Goal: Download file/media

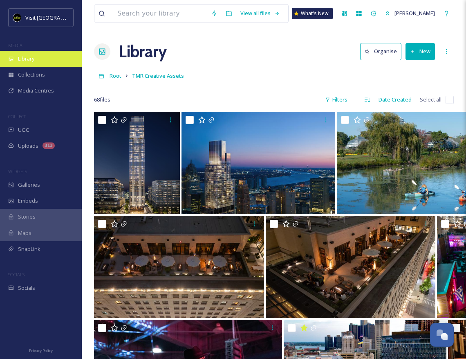
click at [51, 60] on div "Library" at bounding box center [41, 59] width 82 height 16
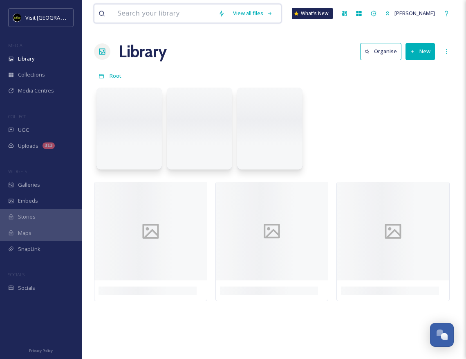
click at [153, 11] on input at bounding box center [163, 13] width 101 height 18
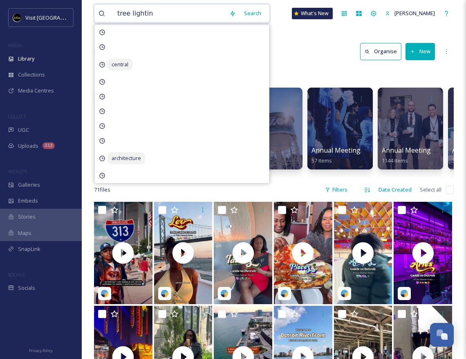
type input "tree lighting"
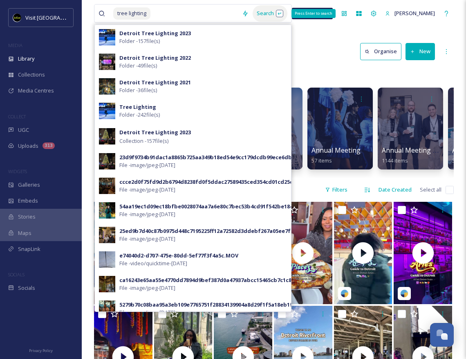
click at [270, 12] on div "Search Press Enter to search" at bounding box center [270, 13] width 35 height 16
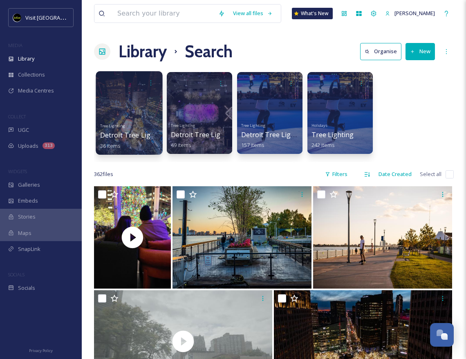
click at [123, 95] on div at bounding box center [129, 112] width 67 height 83
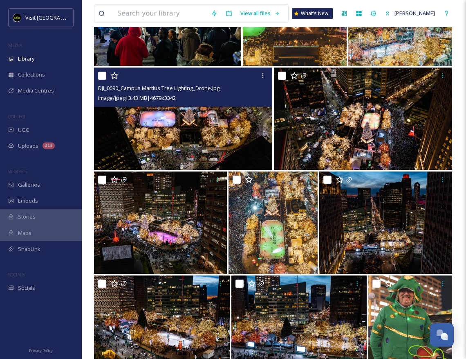
scroll to position [326, 0]
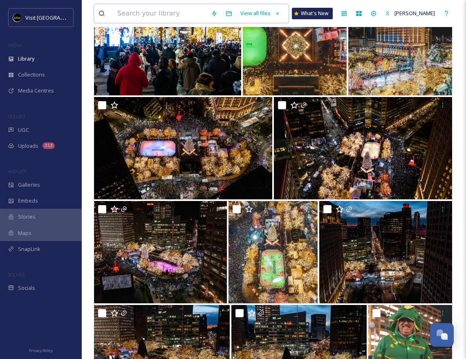
click at [184, 15] on input at bounding box center [160, 13] width 94 height 18
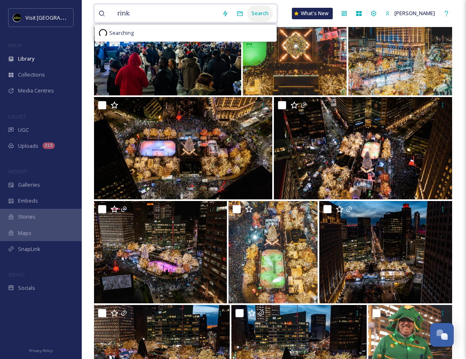
type input "rink"
click at [263, 10] on div "Search" at bounding box center [259, 13] width 25 height 16
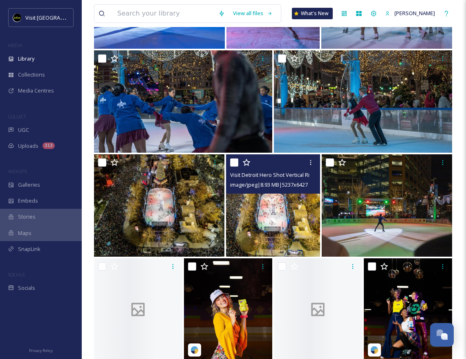
scroll to position [978, 0]
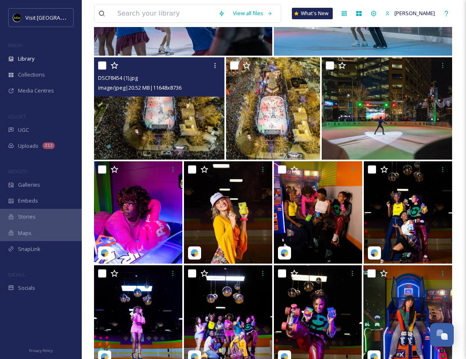
click at [174, 104] on img at bounding box center [159, 108] width 130 height 102
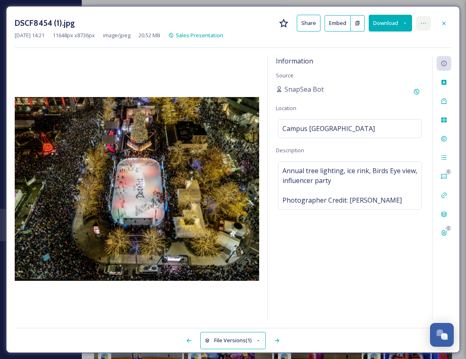
click at [420, 22] on div at bounding box center [423, 23] width 15 height 15
click at [284, 52] on div "DSCF8454 (1).jpg Share Embed Download [DATE] 14:21 11648 px x 8736 px image/jpe…" at bounding box center [233, 179] width 454 height 346
click at [356, 25] on icon at bounding box center [358, 23] width 4 height 4
click at [446, 64] on icon at bounding box center [443, 63] width 5 height 5
click at [261, 339] on icon at bounding box center [258, 340] width 5 height 5
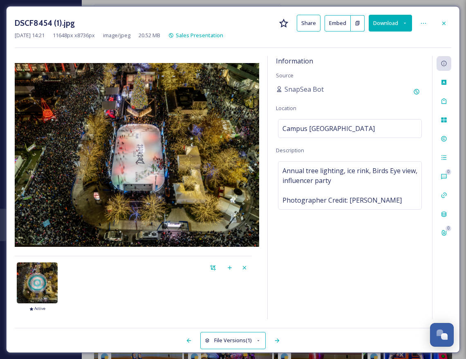
click at [206, 342] on icon at bounding box center [207, 340] width 5 height 5
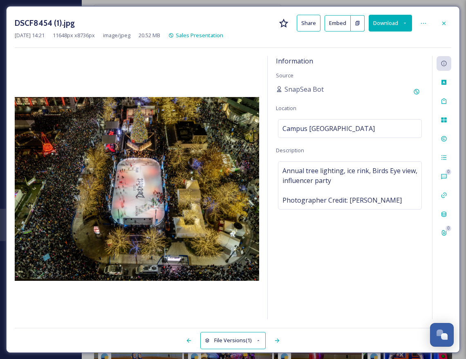
click at [409, 22] on button "Download" at bounding box center [390, 23] width 43 height 17
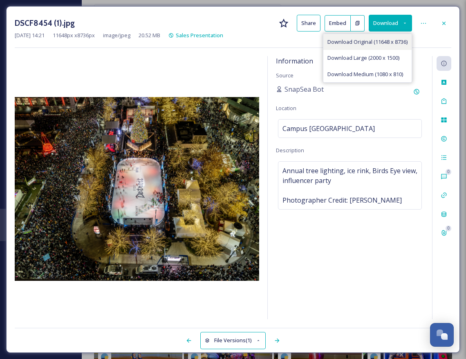
click at [387, 42] on span "Download Original (11648 x 8736)" at bounding box center [368, 42] width 80 height 8
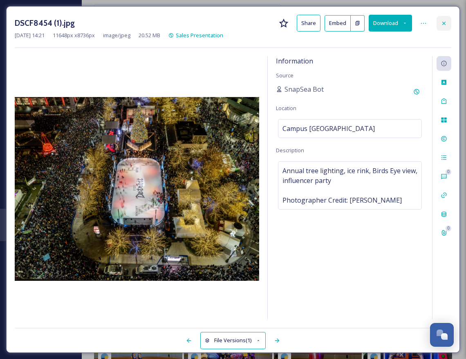
click at [445, 22] on icon at bounding box center [444, 22] width 3 height 3
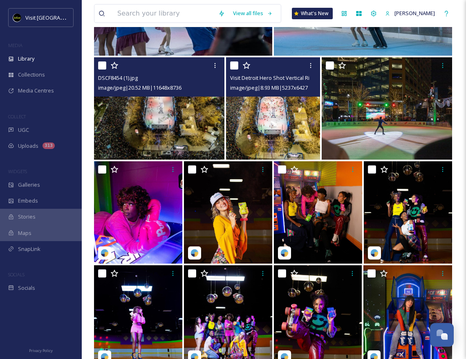
click at [279, 116] on img at bounding box center [273, 108] width 94 height 102
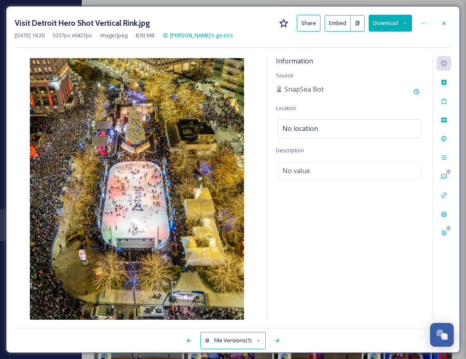
click at [407, 21] on icon at bounding box center [405, 22] width 5 height 5
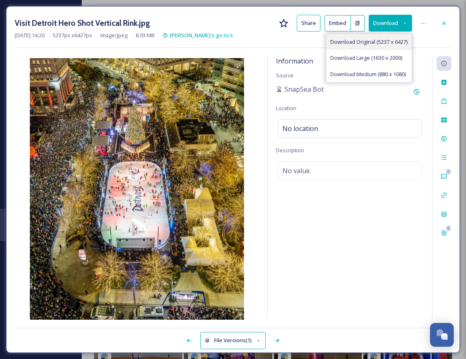
click at [391, 41] on span "Download Original (5237 x 6427)" at bounding box center [369, 42] width 77 height 8
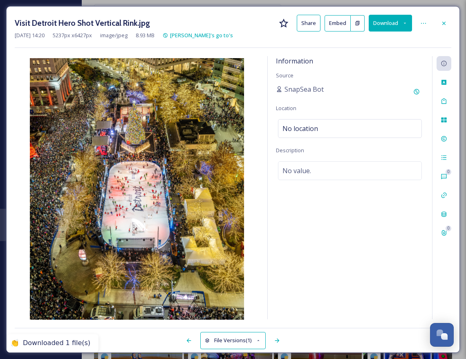
click at [404, 23] on icon at bounding box center [405, 22] width 5 height 5
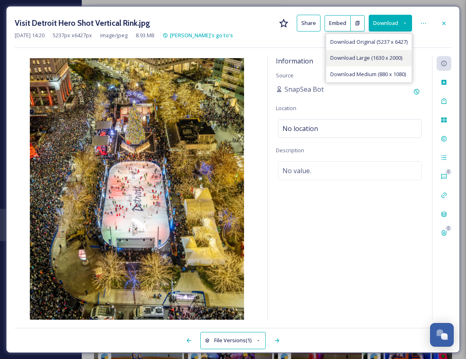
click at [388, 60] on span "Download Large (1630 x 2000)" at bounding box center [367, 58] width 72 height 8
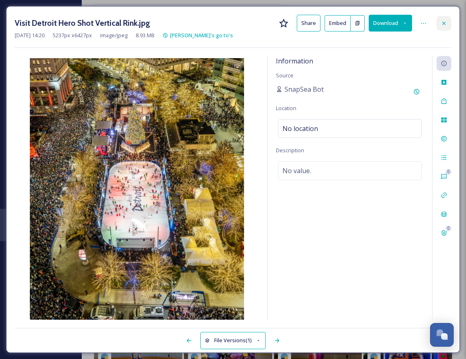
click at [444, 24] on icon at bounding box center [444, 23] width 7 height 7
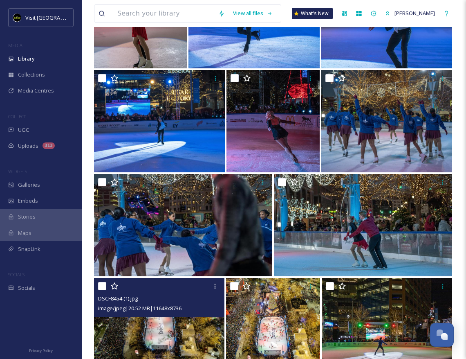
scroll to position [674, 0]
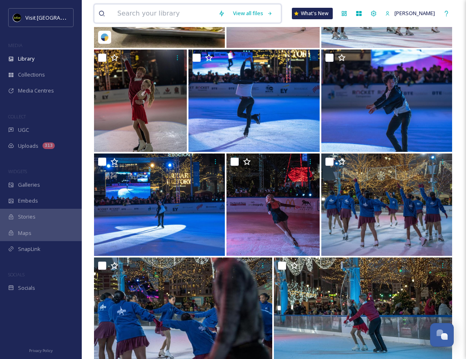
click at [188, 11] on input at bounding box center [163, 13] width 101 height 18
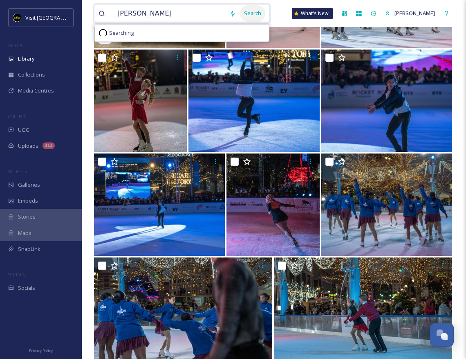
type input "[PERSON_NAME]"
click at [245, 15] on div "Search" at bounding box center [252, 13] width 25 height 16
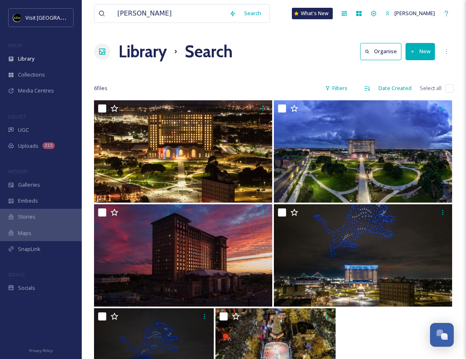
click at [314, 55] on div "Library Search Organise New" at bounding box center [274, 51] width 360 height 25
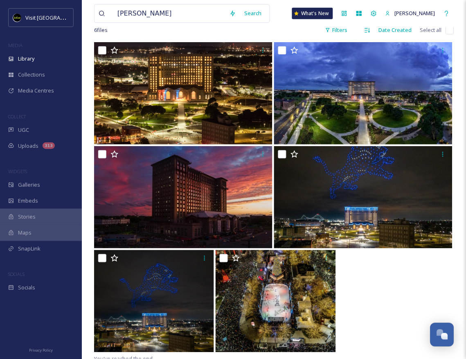
scroll to position [100, 0]
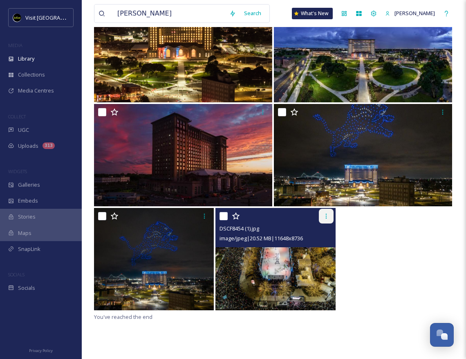
click at [327, 218] on icon at bounding box center [326, 216] width 7 height 7
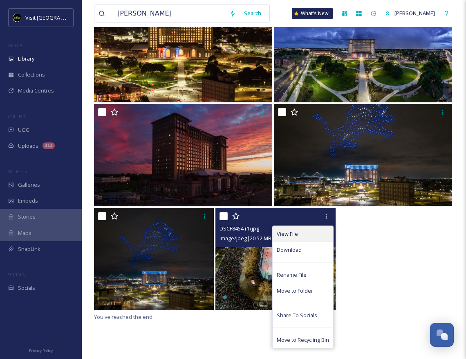
click at [313, 234] on div "View File" at bounding box center [303, 234] width 61 height 16
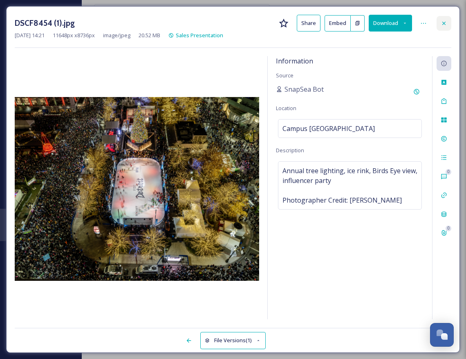
click at [443, 22] on icon at bounding box center [444, 22] width 3 height 3
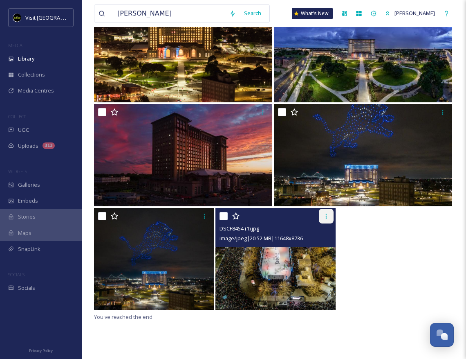
click at [326, 219] on icon at bounding box center [326, 216] width 7 height 7
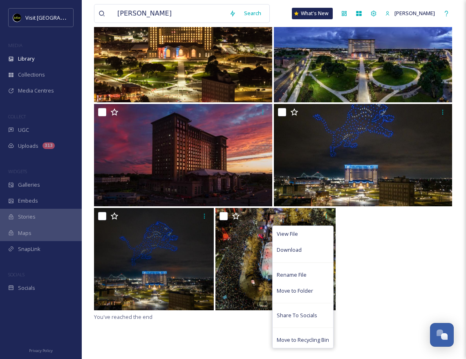
click at [360, 254] on div "View File Download Rename File Move to Folder Share To Socials Move to Recyclin…" at bounding box center [274, 260] width 360 height 104
